Goal: Find specific page/section: Find specific page/section

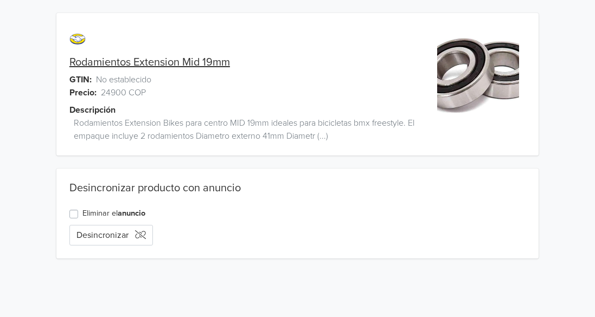
click at [147, 62] on link "Rodamientos Extension Mid 19mm" at bounding box center [149, 62] width 161 height 13
click at [172, 62] on link "Rodamientos Extension Mid 19mm" at bounding box center [149, 62] width 161 height 13
